Goal: Transaction & Acquisition: Download file/media

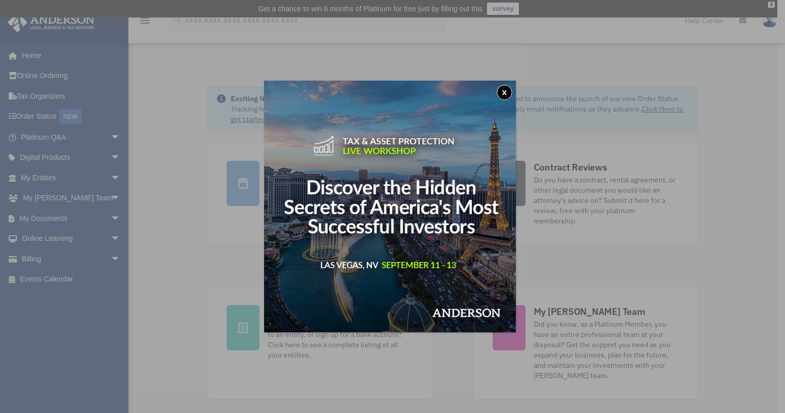
click at [507, 96] on button "x" at bounding box center [504, 92] width 15 height 15
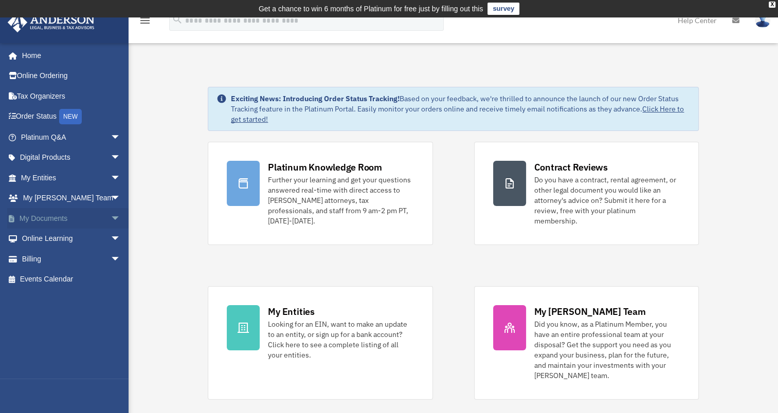
click at [111, 218] on span "arrow_drop_down" at bounding box center [121, 218] width 21 height 21
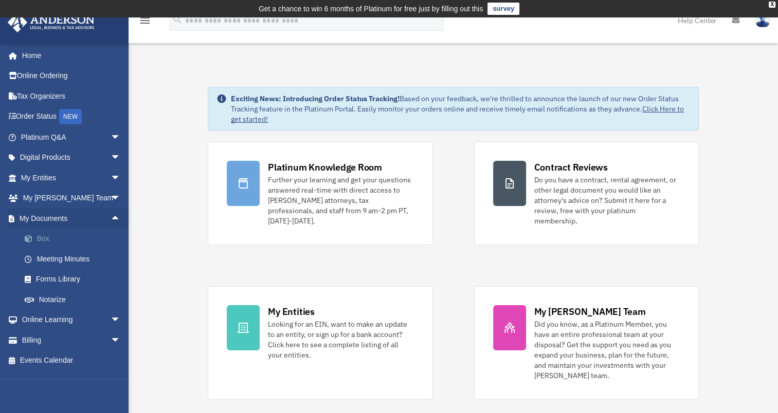
click at [63, 234] on link "Box" at bounding box center [75, 239] width 122 height 21
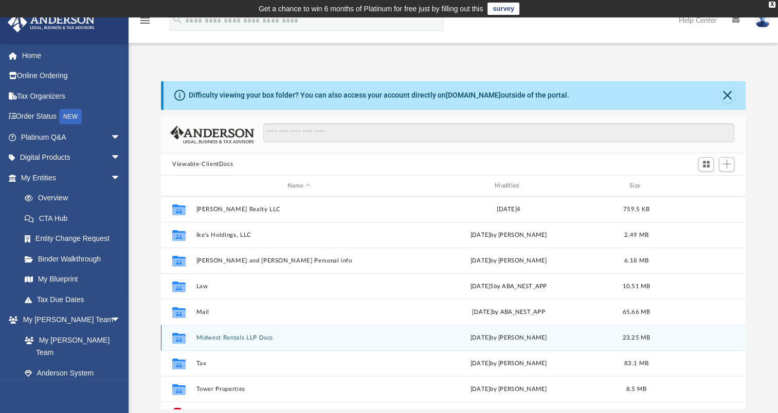
scroll to position [121, 0]
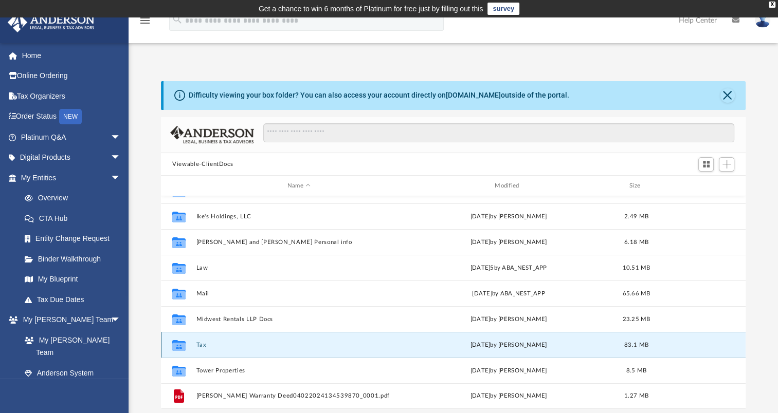
click at [203, 345] on button "Tax" at bounding box center [298, 345] width 205 height 7
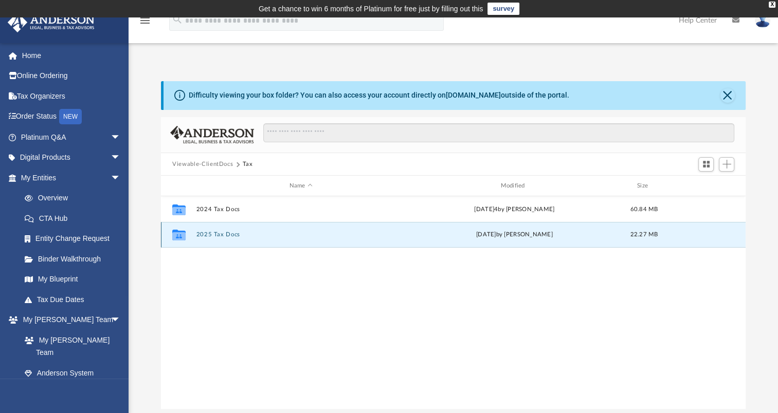
click at [236, 233] on button "2025 Tax Docs" at bounding box center [300, 234] width 209 height 7
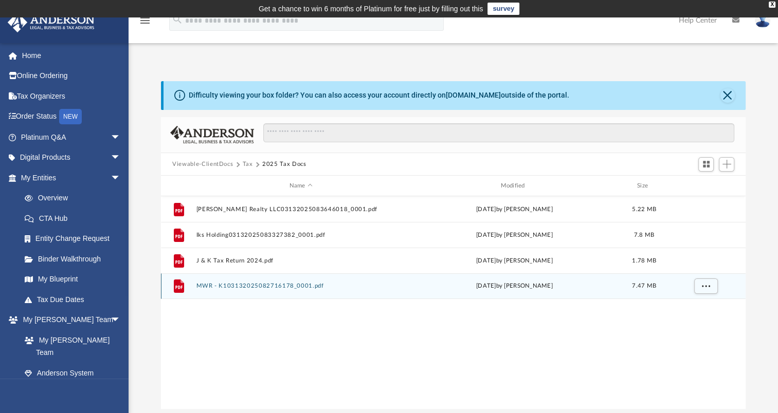
click at [178, 288] on icon "grid" at bounding box center [178, 287] width 7 height 3
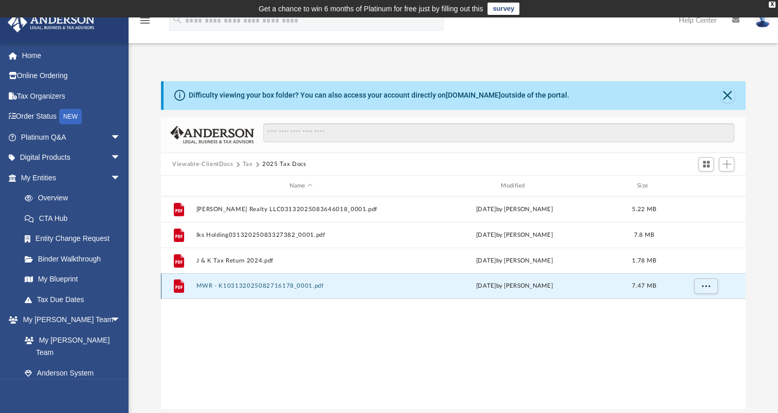
click at [251, 287] on button "MWR - K103132025082716178_0001.pdf" at bounding box center [300, 286] width 209 height 7
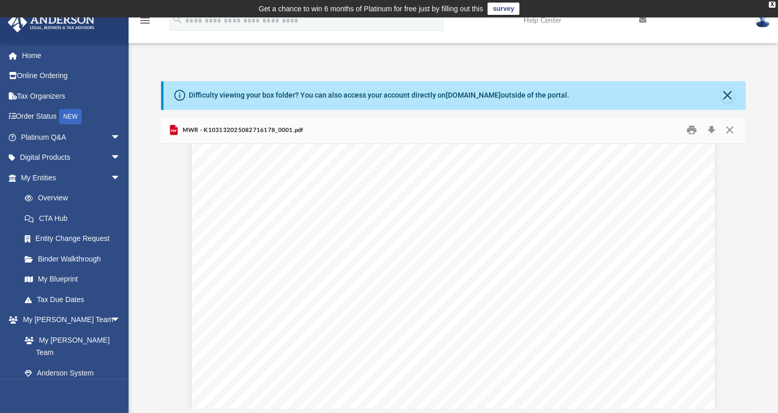
scroll to position [13974, 0]
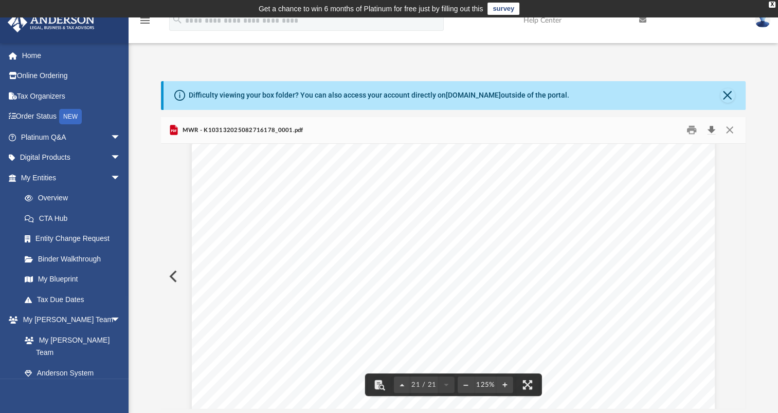
click at [711, 132] on button "Download" at bounding box center [711, 130] width 19 height 16
click at [730, 133] on button "Close" at bounding box center [729, 130] width 19 height 16
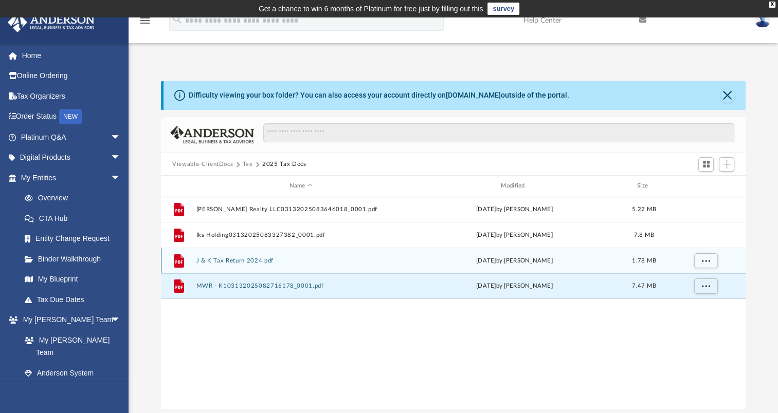
click at [263, 259] on button "J & K Tax Return 2024.pdf" at bounding box center [300, 261] width 209 height 7
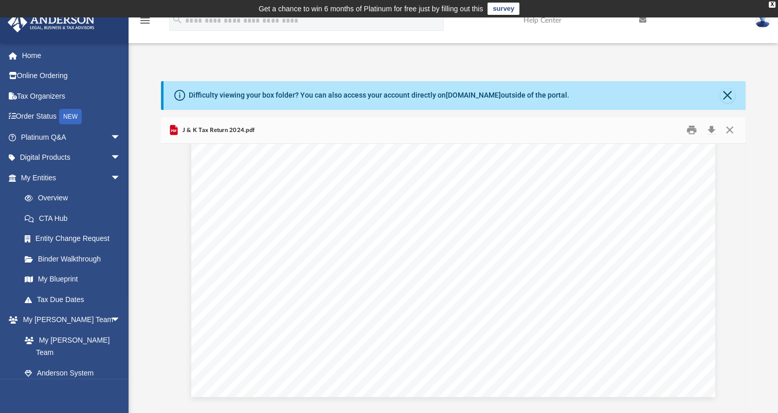
scroll to position [13005, 0]
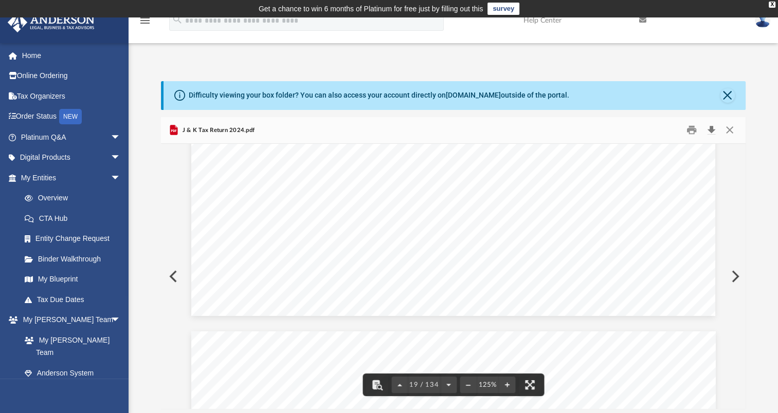
click at [713, 130] on button "Download" at bounding box center [711, 130] width 19 height 16
click at [730, 131] on button "Close" at bounding box center [729, 130] width 19 height 16
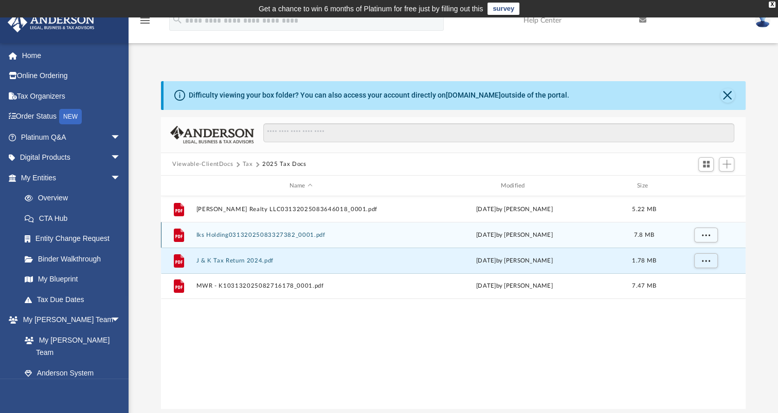
click at [333, 234] on button "Iks Holding03132025083327382_0001.pdf" at bounding box center [300, 235] width 209 height 7
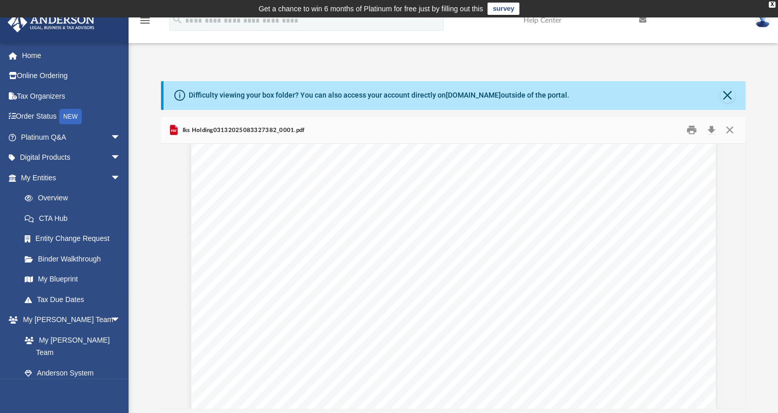
scroll to position [7188, 0]
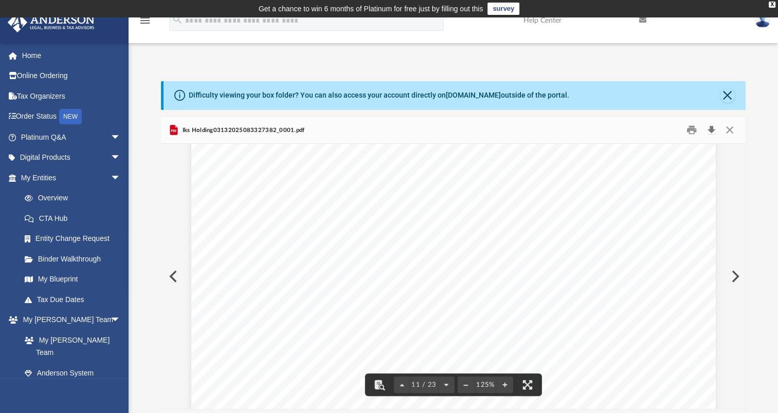
click at [711, 131] on button "Download" at bounding box center [711, 130] width 19 height 16
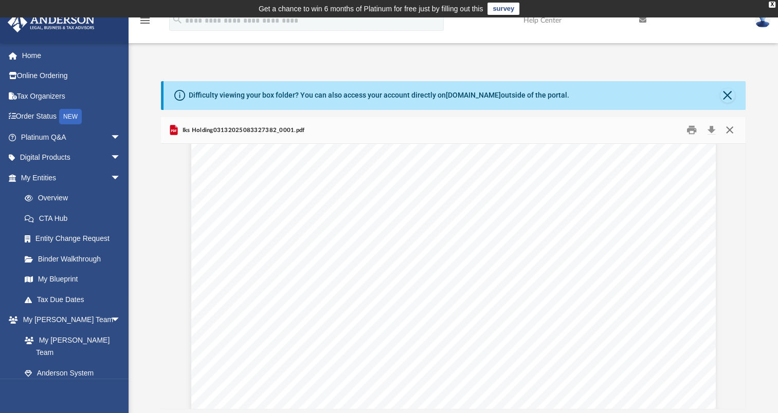
click at [732, 130] on button "Close" at bounding box center [729, 130] width 19 height 16
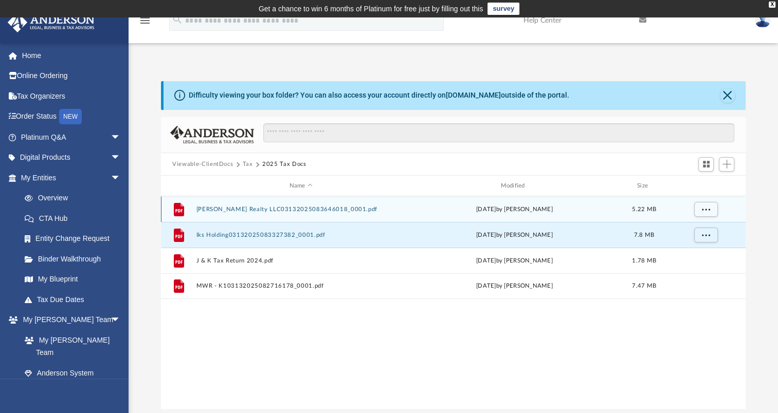
click at [374, 210] on button "[PERSON_NAME] Realty LLC03132025083646018_0001.pdf" at bounding box center [300, 209] width 209 height 7
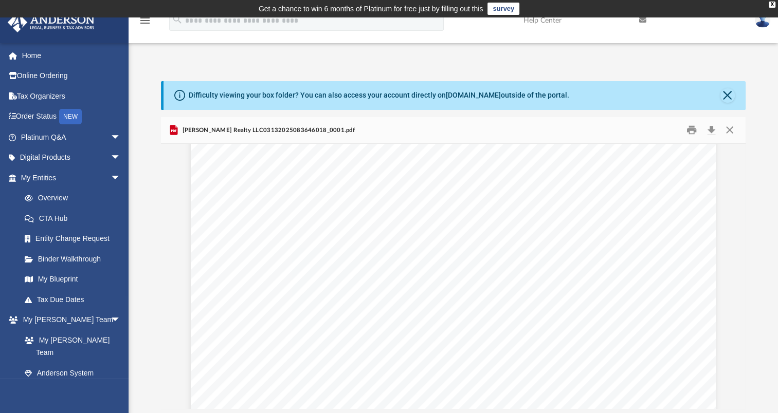
scroll to position [0, 0]
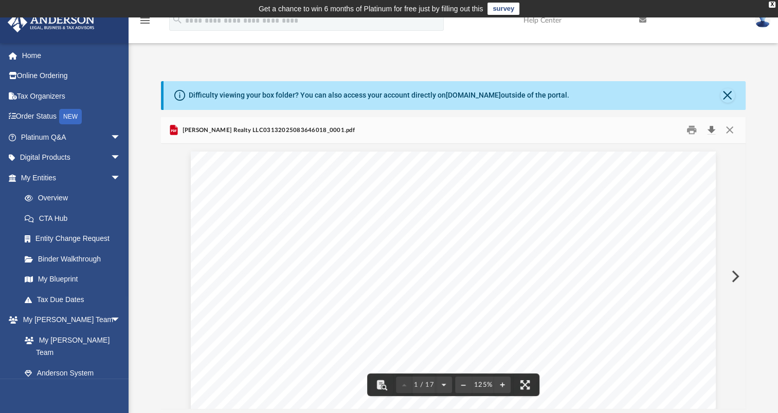
click at [707, 130] on button "Download" at bounding box center [711, 130] width 19 height 16
click at [731, 130] on button "Close" at bounding box center [729, 130] width 19 height 16
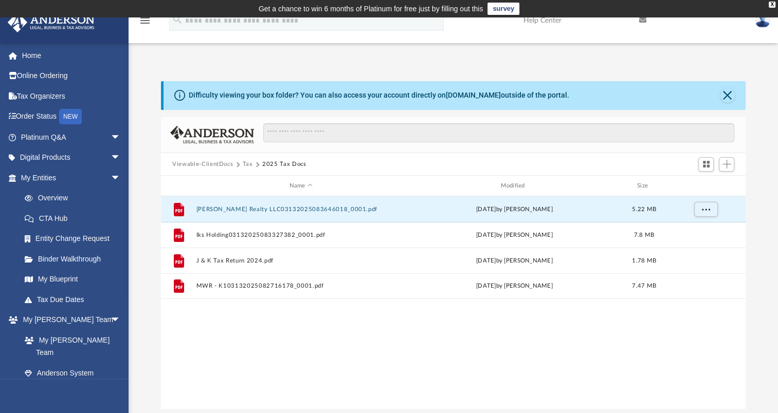
click at [246, 164] on button "Tax" at bounding box center [248, 164] width 10 height 9
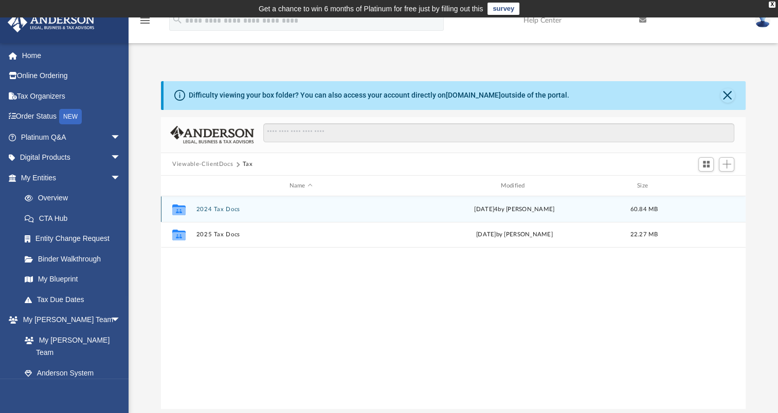
click at [206, 209] on button "2024 Tax Docs" at bounding box center [300, 209] width 209 height 7
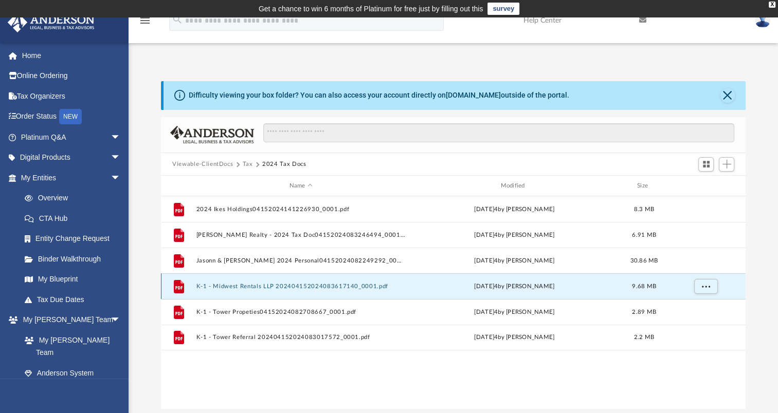
click at [397, 287] on button "K-1 - Midwest Rentals LLP 202404152024083617140_0001.pdf" at bounding box center [300, 286] width 209 height 7
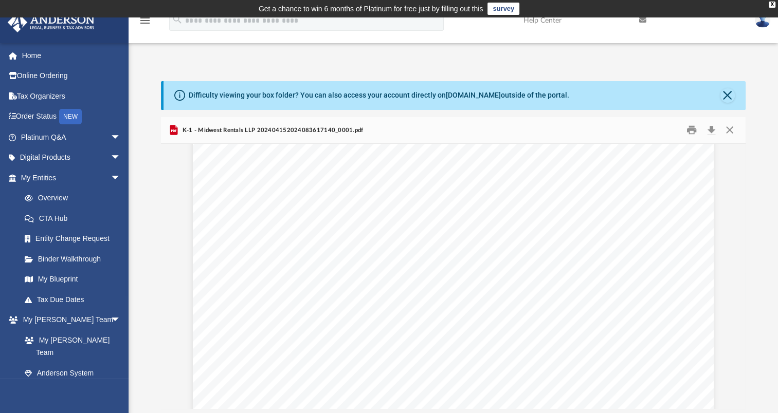
scroll to position [51, 0]
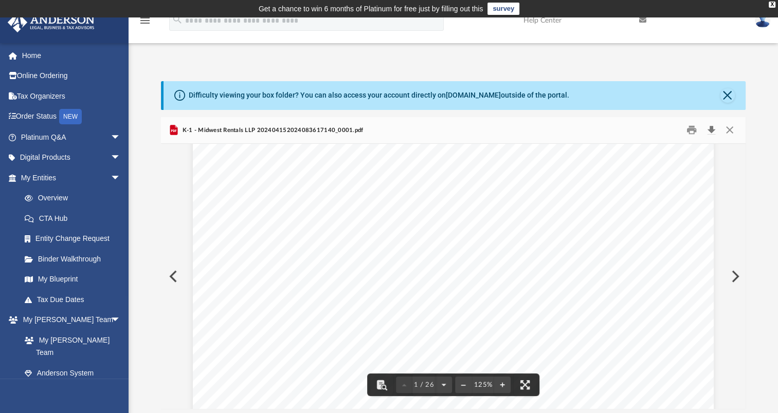
click at [709, 130] on button "Download" at bounding box center [711, 130] width 19 height 16
click at [730, 132] on button "Close" at bounding box center [729, 130] width 19 height 16
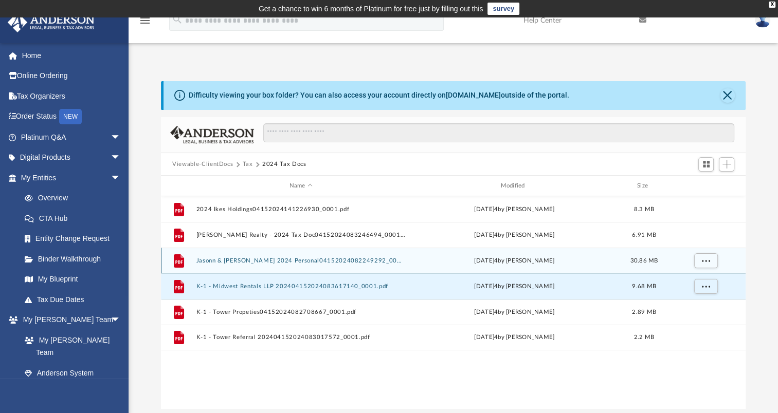
click at [314, 260] on button "Jasonn & [PERSON_NAME] 2024 Personal04152024082249292_0001.pdf" at bounding box center [300, 261] width 209 height 7
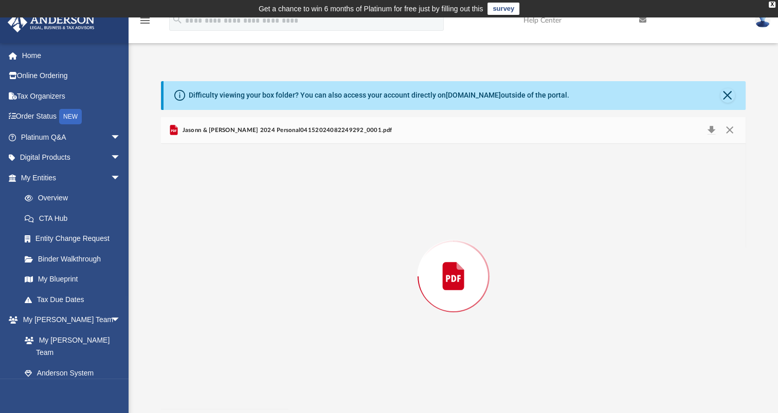
click at [314, 260] on div "Preview" at bounding box center [453, 276] width 584 height 265
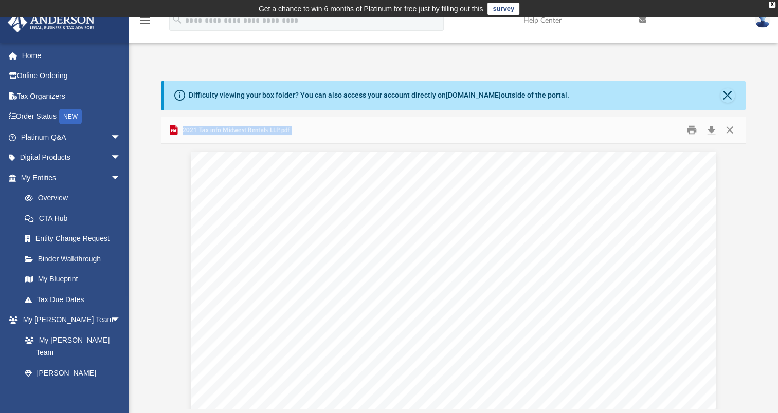
scroll to position [2776, 0]
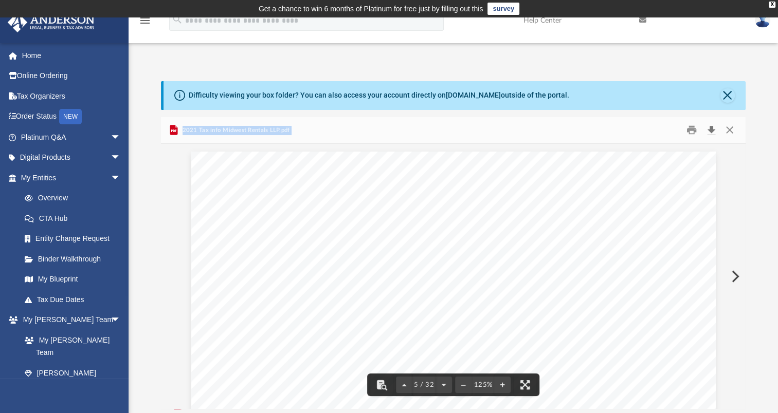
click at [710, 132] on button "Download" at bounding box center [711, 130] width 19 height 16
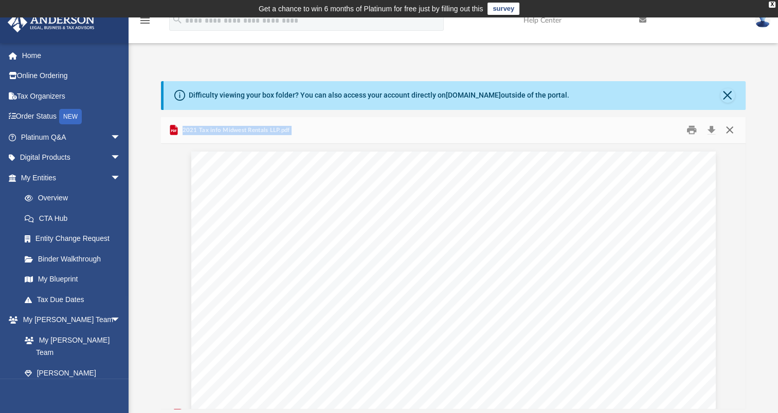
click at [730, 129] on button "Close" at bounding box center [729, 130] width 19 height 16
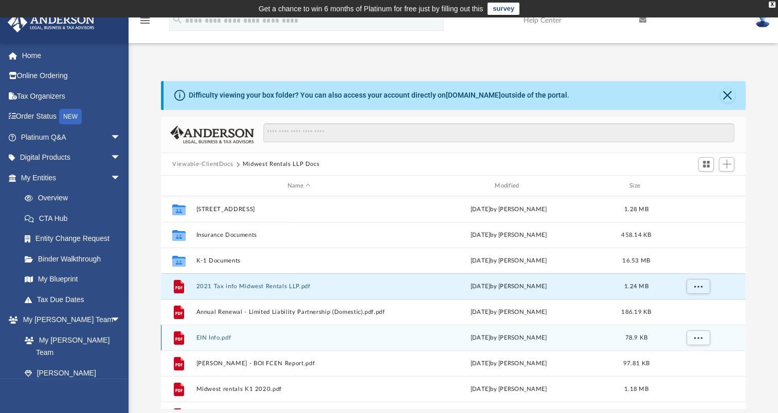
scroll to position [51, 0]
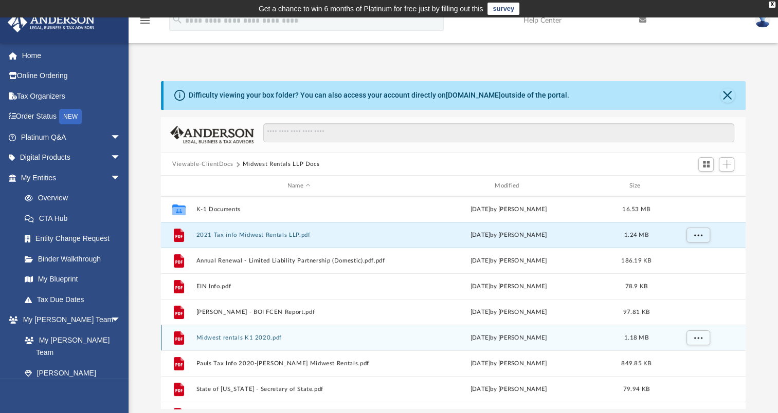
click at [299, 337] on button "Midwest rentals K1 2020.pdf" at bounding box center [298, 338] width 205 height 7
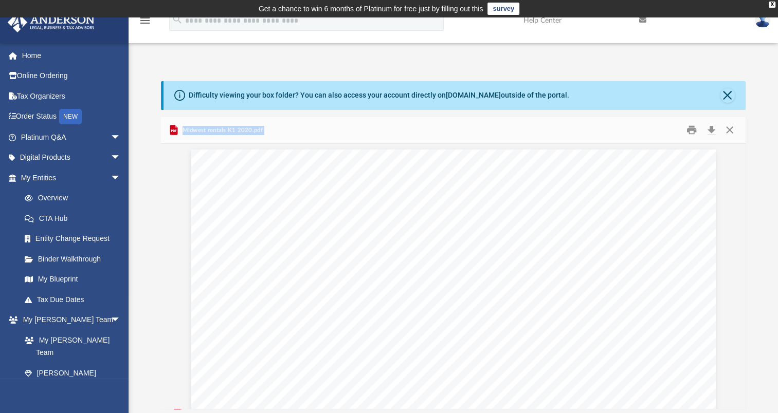
scroll to position [0, 0]
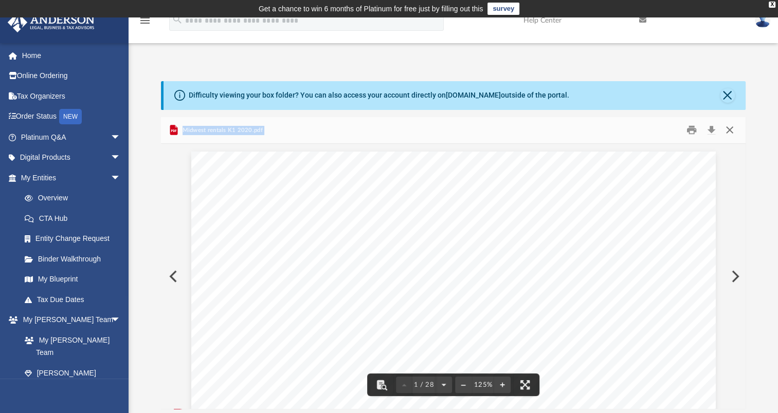
click at [728, 128] on button "Close" at bounding box center [729, 130] width 19 height 16
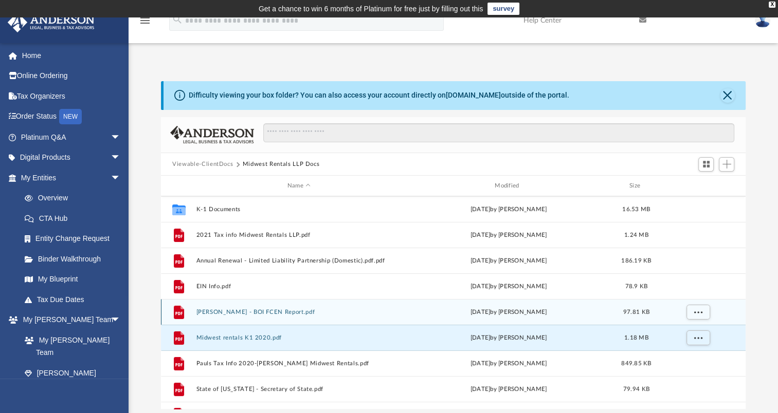
scroll to position [70, 0]
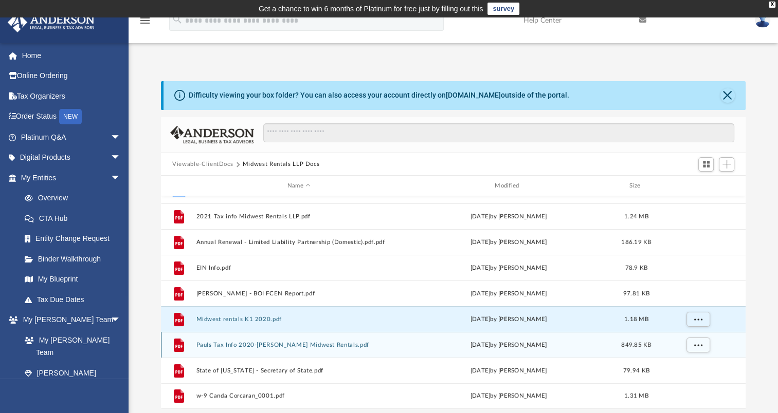
click at [324, 344] on button "Pauls Tax Info 2020-Paul Midwest Rentals.pdf" at bounding box center [298, 345] width 205 height 7
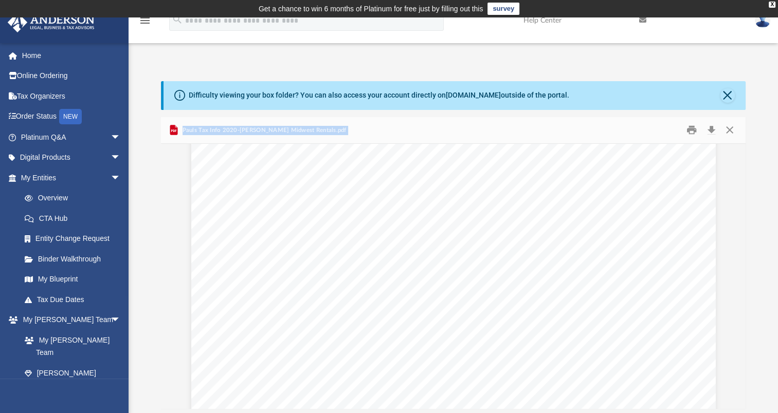
scroll to position [0, 0]
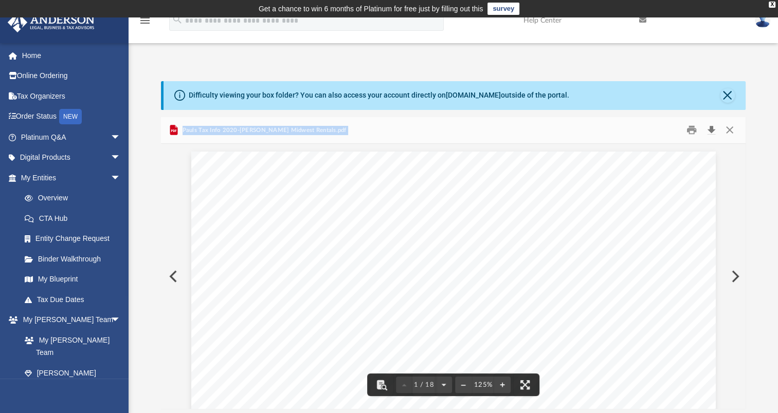
click at [713, 130] on button "Download" at bounding box center [711, 130] width 19 height 16
click at [729, 130] on button "Close" at bounding box center [729, 130] width 19 height 16
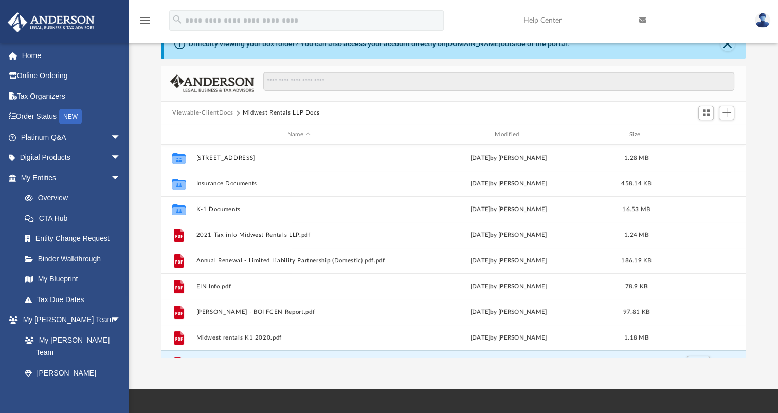
click at [224, 112] on button "Viewable-ClientDocs" at bounding box center [202, 112] width 61 height 9
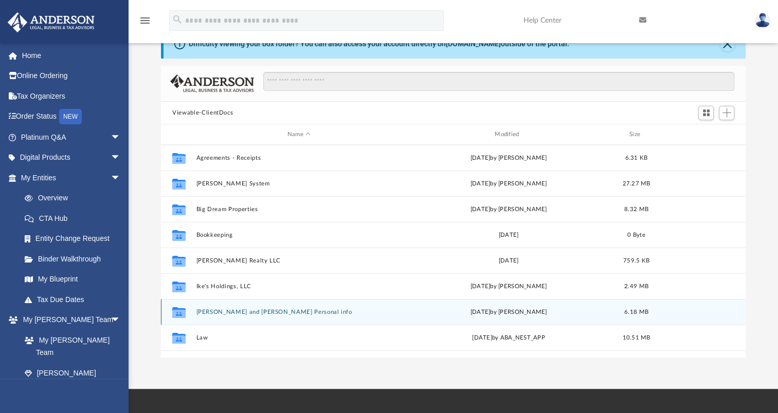
click at [271, 310] on button "[PERSON_NAME] and [PERSON_NAME] Personal info" at bounding box center [298, 312] width 205 height 7
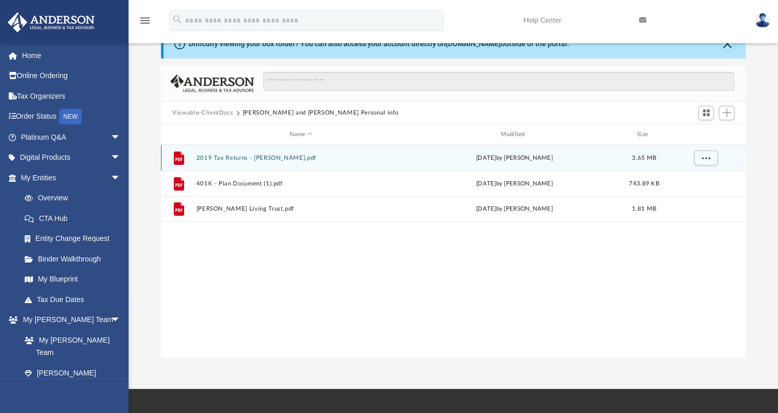
click at [266, 159] on button "2019 Tax Returns - Dowdey.pdf" at bounding box center [300, 158] width 209 height 7
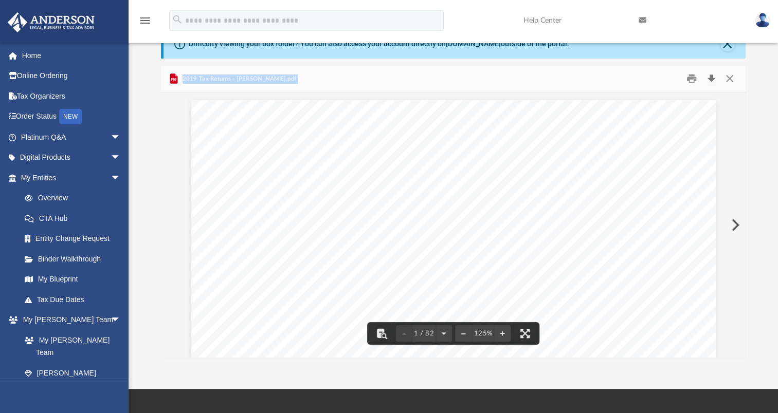
click at [709, 79] on button "Download" at bounding box center [711, 79] width 19 height 16
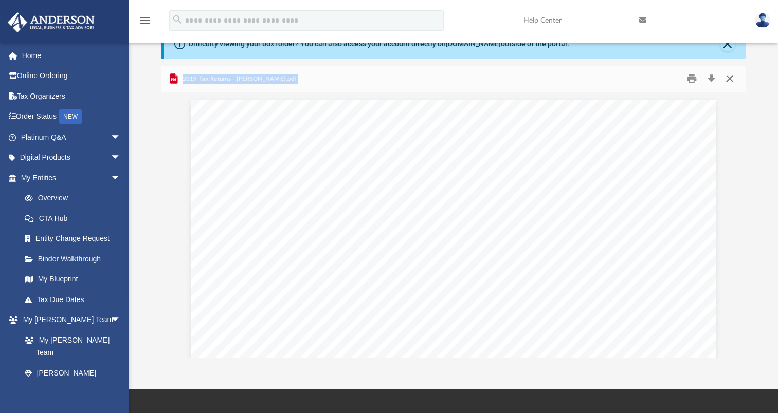
click at [726, 78] on button "Close" at bounding box center [729, 79] width 19 height 16
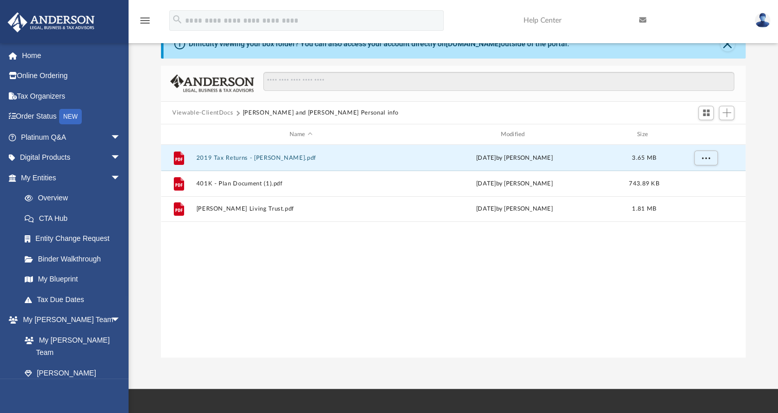
click at [206, 114] on button "Viewable-ClientDocs" at bounding box center [202, 112] width 61 height 9
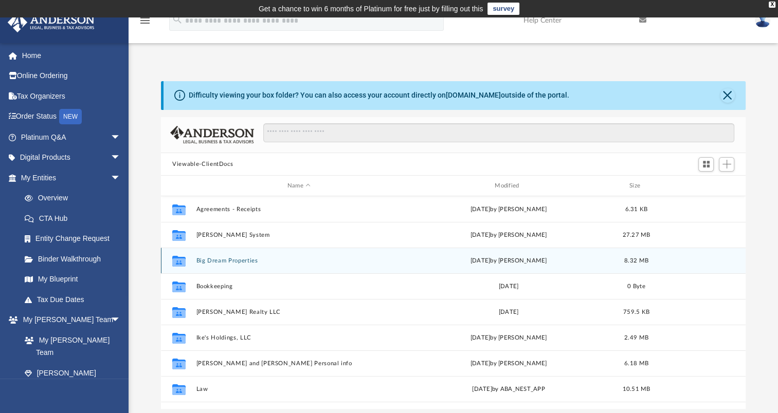
click at [247, 261] on button "Big Dream Properties" at bounding box center [298, 261] width 205 height 7
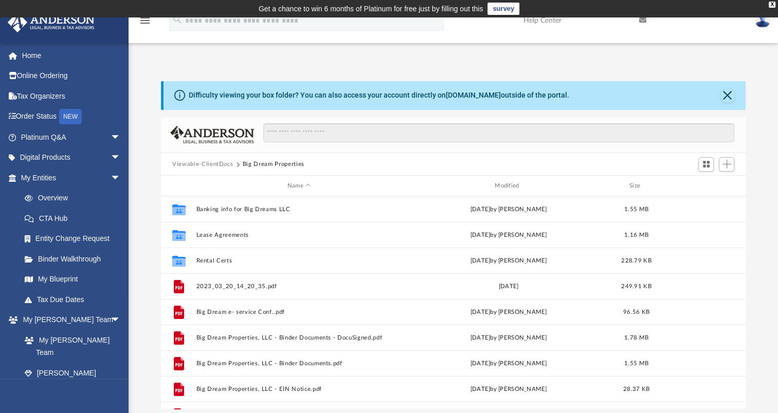
click at [211, 164] on button "Viewable-ClientDocs" at bounding box center [202, 164] width 61 height 9
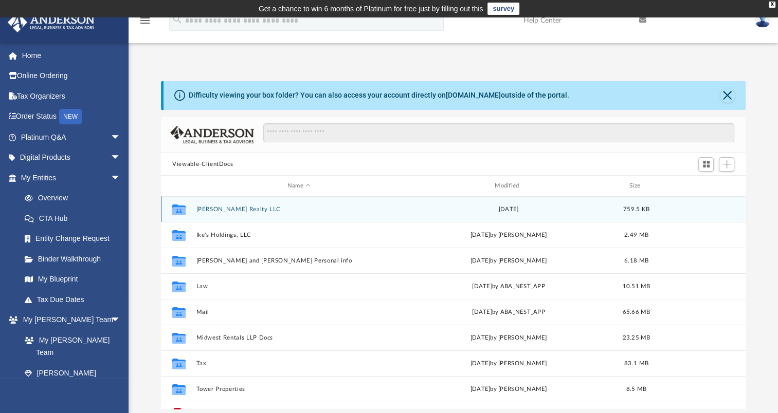
scroll to position [121, 0]
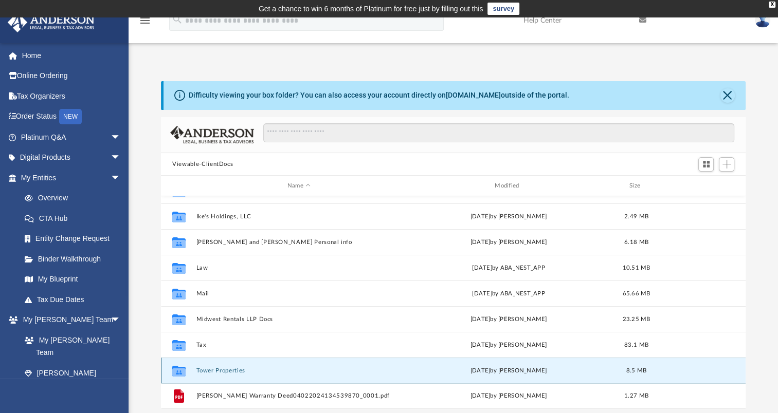
click at [234, 369] on button "Tower Properties" at bounding box center [298, 371] width 205 height 7
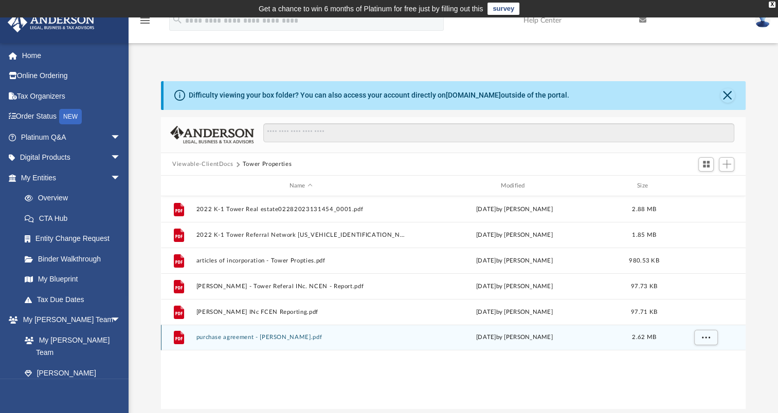
scroll to position [0, 0]
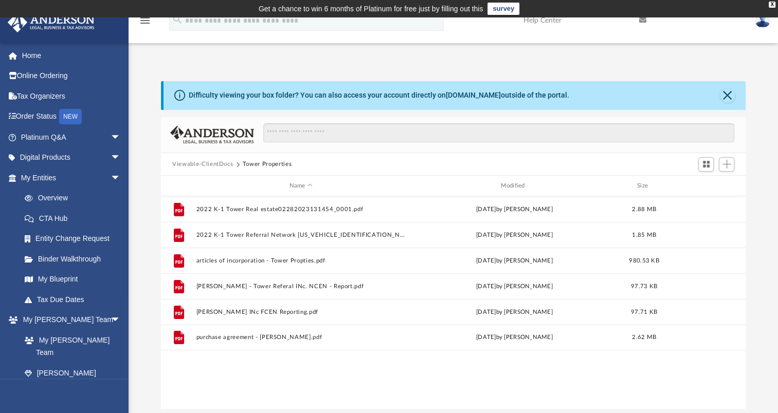
click at [216, 164] on button "Viewable-ClientDocs" at bounding box center [202, 164] width 61 height 9
